Goal: Transaction & Acquisition: Purchase product/service

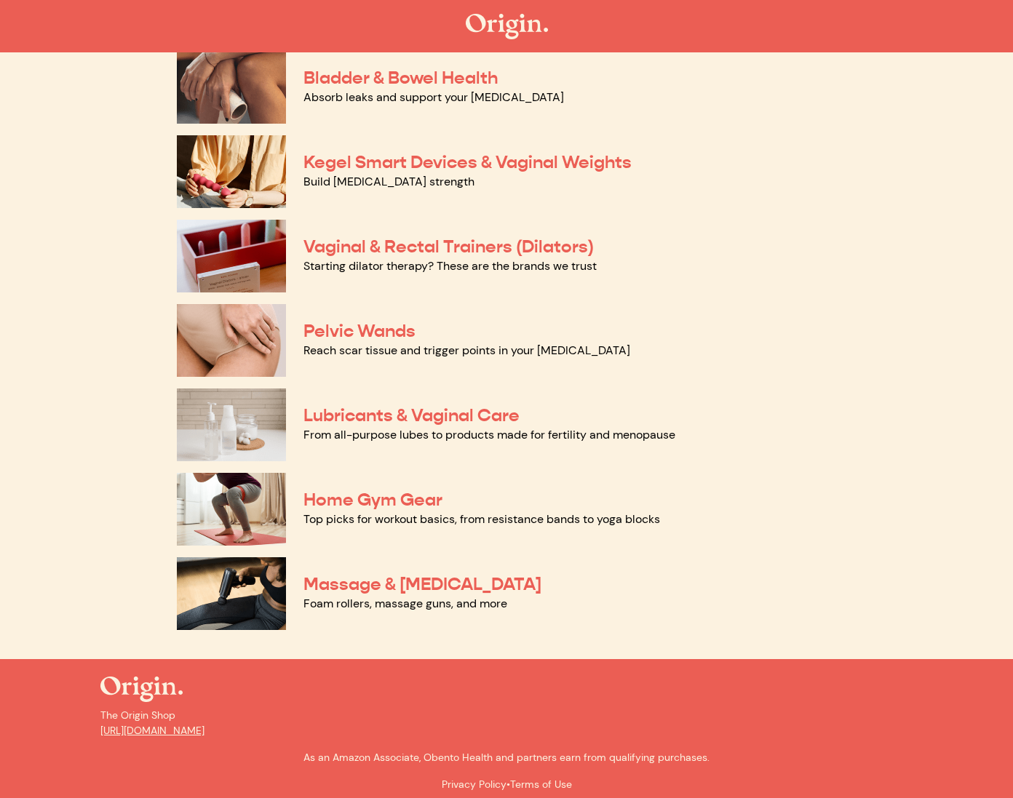
scroll to position [502, 0]
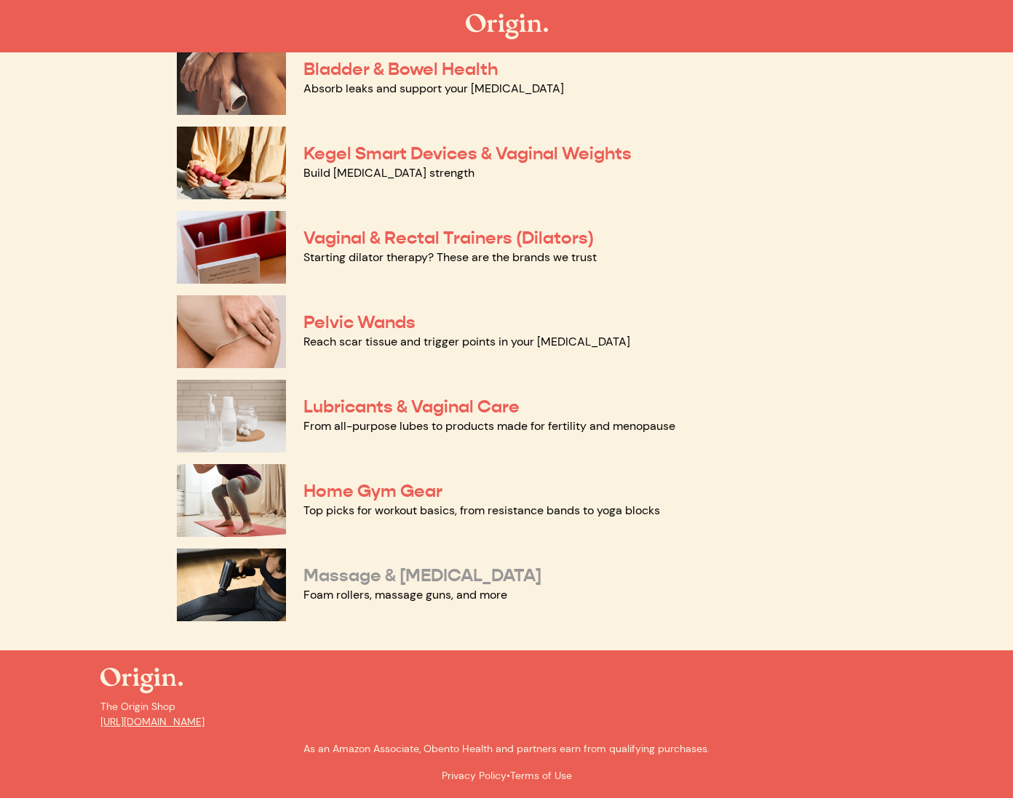
click at [359, 581] on link "Massage & [MEDICAL_DATA]" at bounding box center [422, 576] width 238 height 22
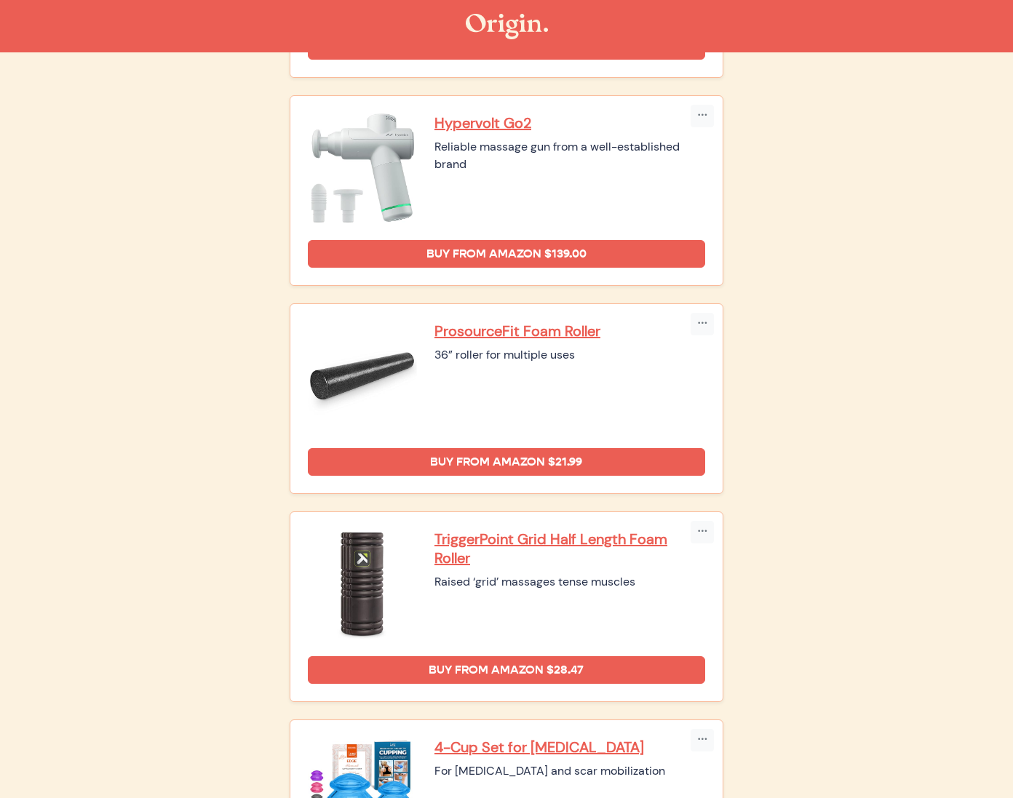
scroll to position [964, 0]
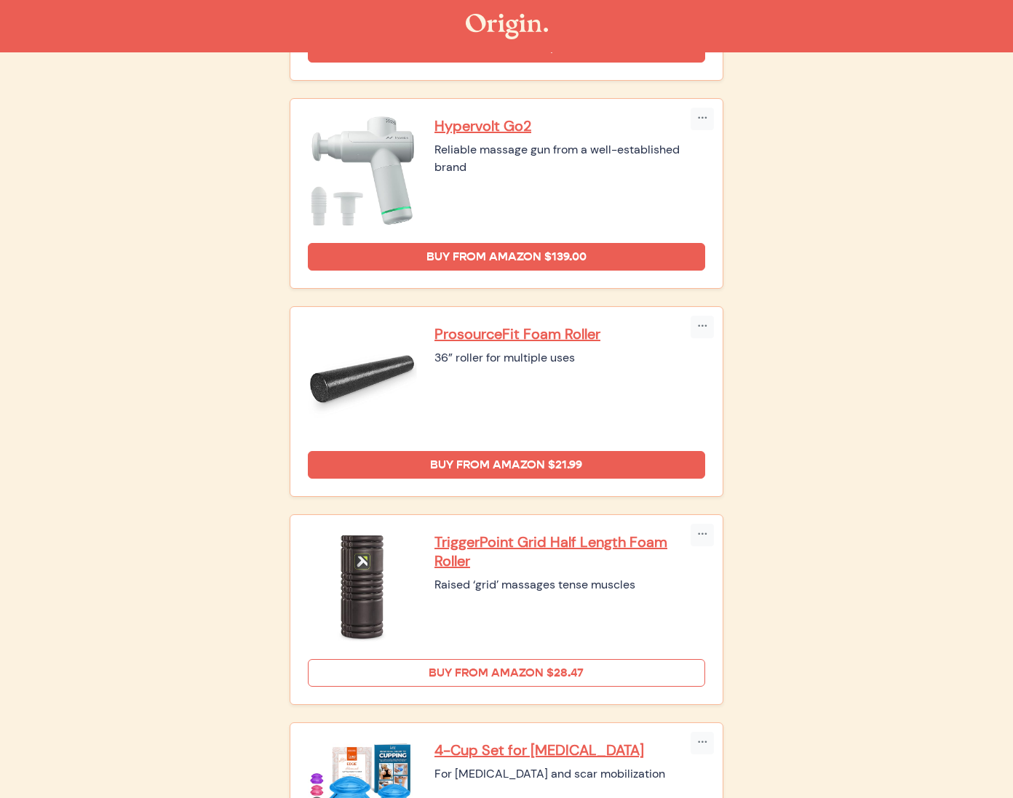
click at [568, 659] on link "Buy from Amazon $28.47" at bounding box center [506, 673] width 397 height 28
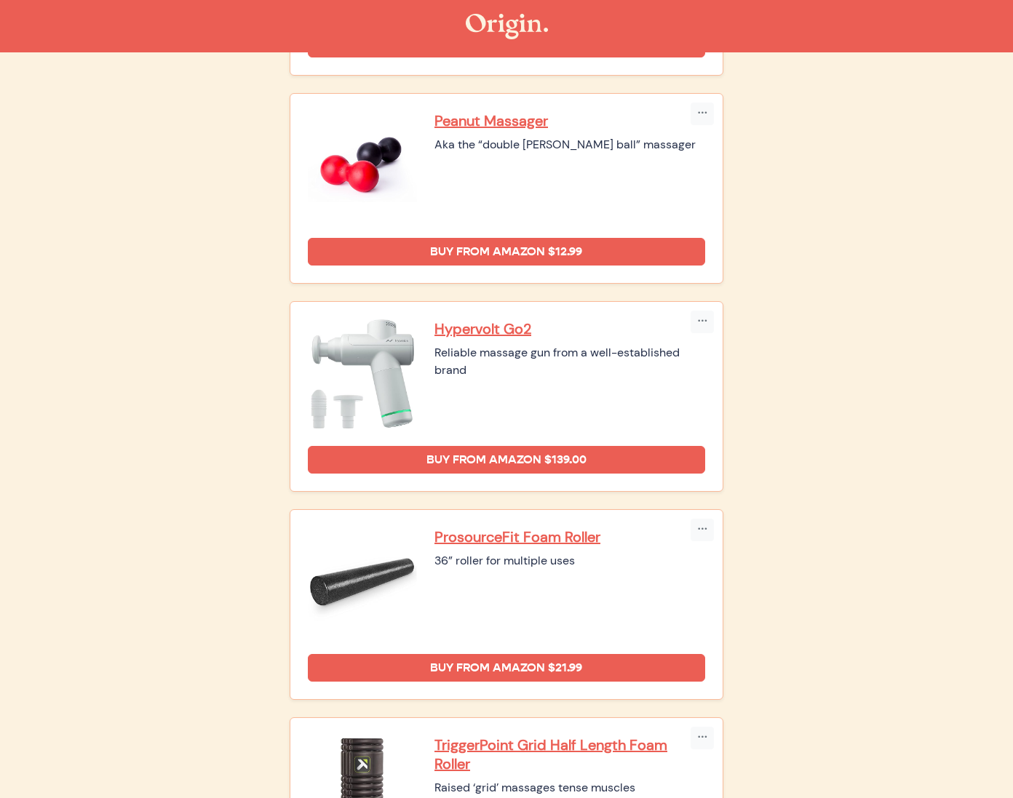
scroll to position [757, 0]
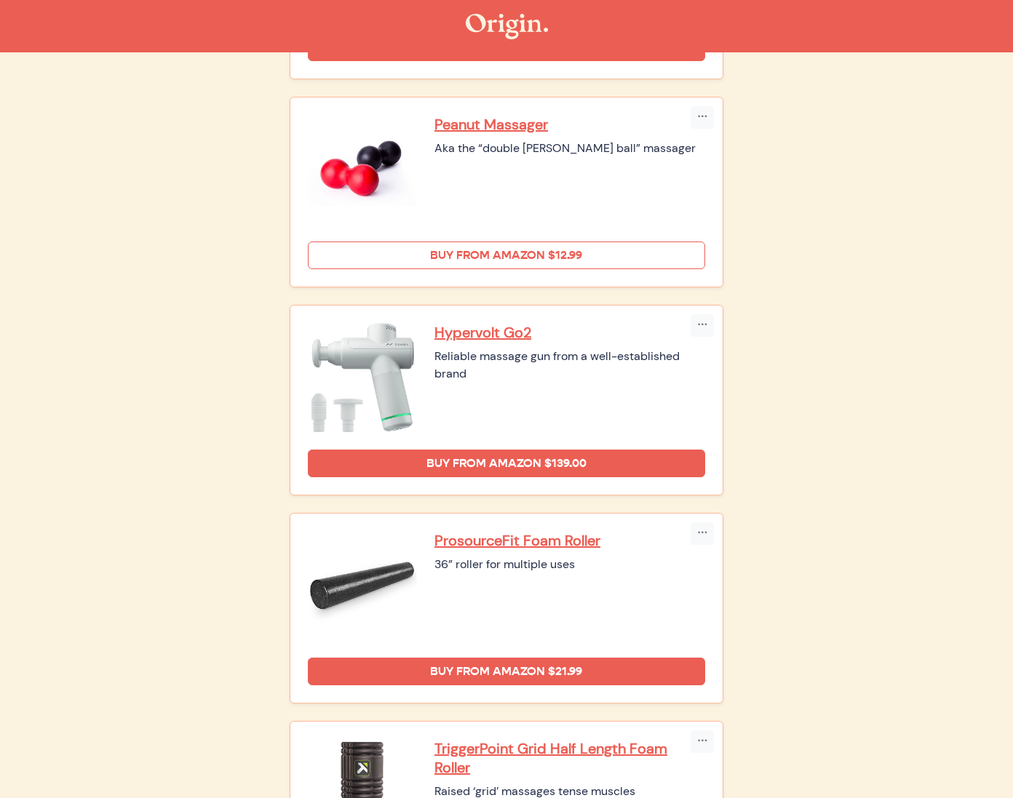
click at [450, 242] on link "Buy from Amazon $12.99" at bounding box center [506, 256] width 397 height 28
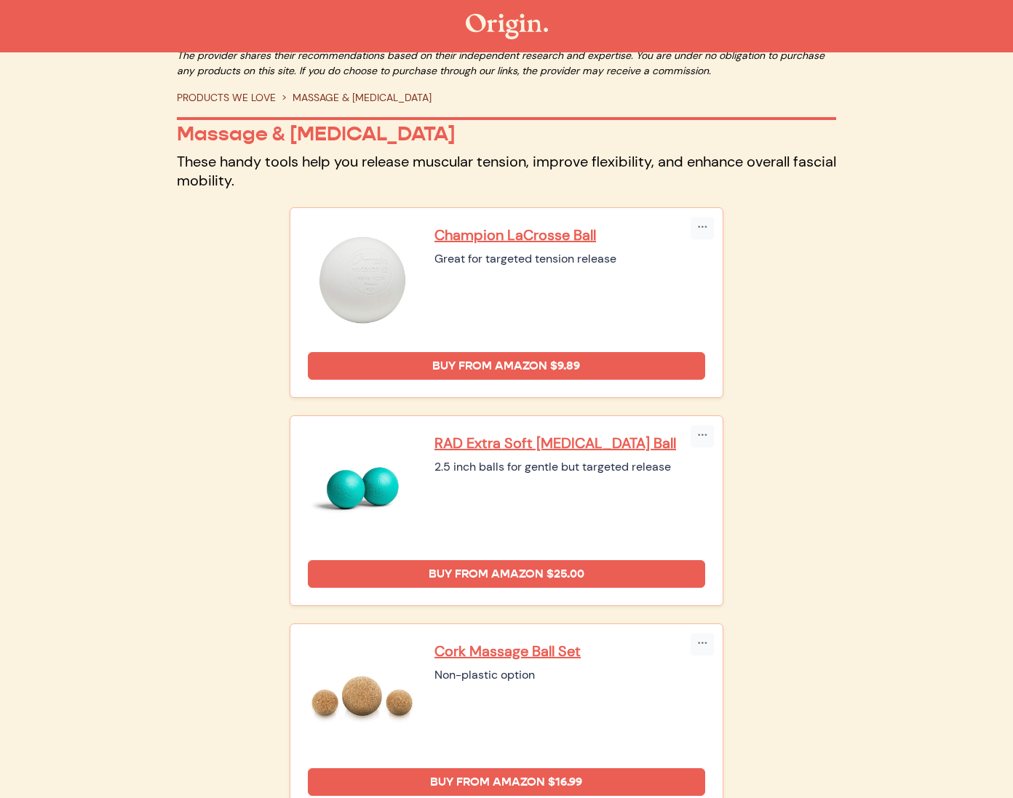
scroll to position [28, 0]
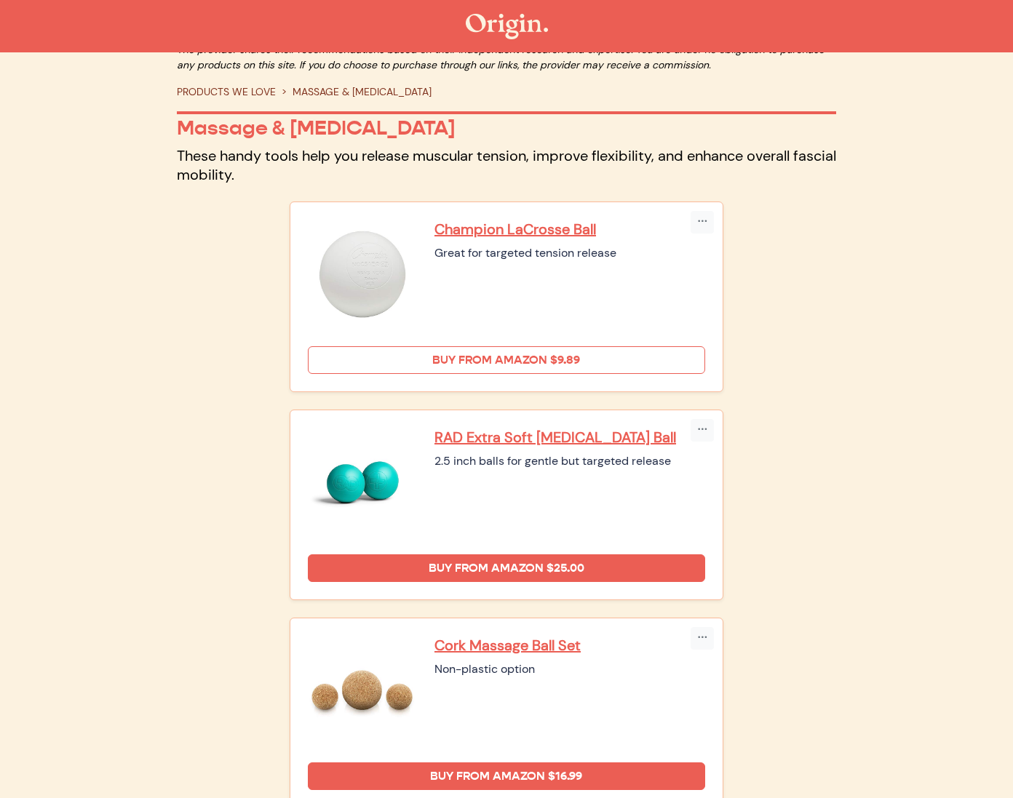
click at [387, 346] on link "Buy from Amazon $9.89" at bounding box center [506, 360] width 397 height 28
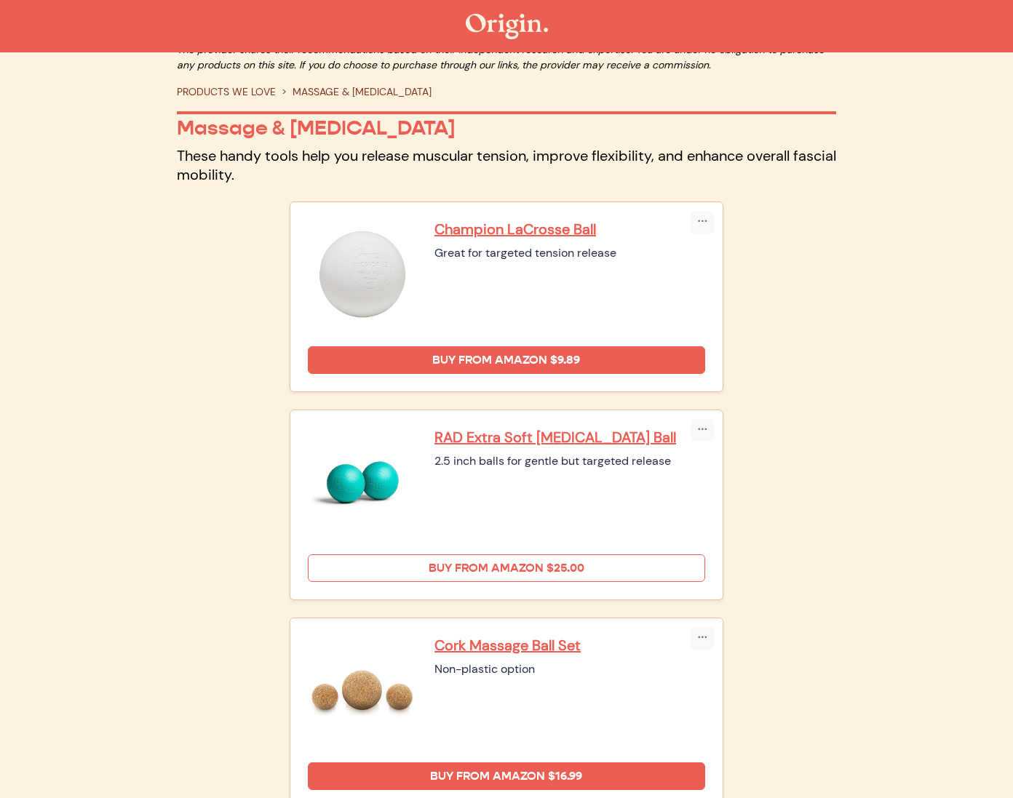
click at [474, 555] on link "Buy from Amazon $25.00" at bounding box center [506, 569] width 397 height 28
